Goal: Navigation & Orientation: Find specific page/section

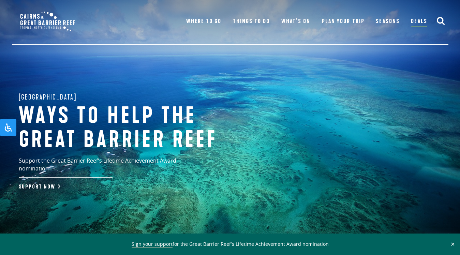
click at [48, 20] on img at bounding box center [47, 21] width 64 height 29
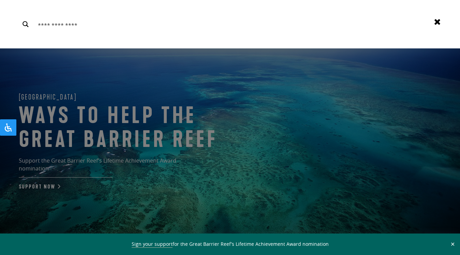
click at [439, 21] on use at bounding box center [437, 22] width 6 height 6
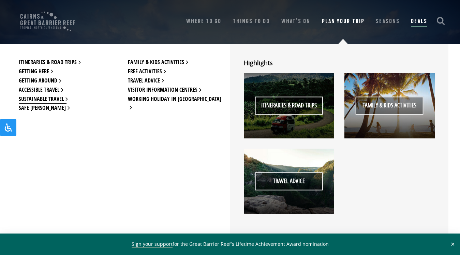
click at [54, 101] on link "Sustainable Travel" at bounding box center [43, 99] width 48 height 9
